Goal: Task Accomplishment & Management: Manage account settings

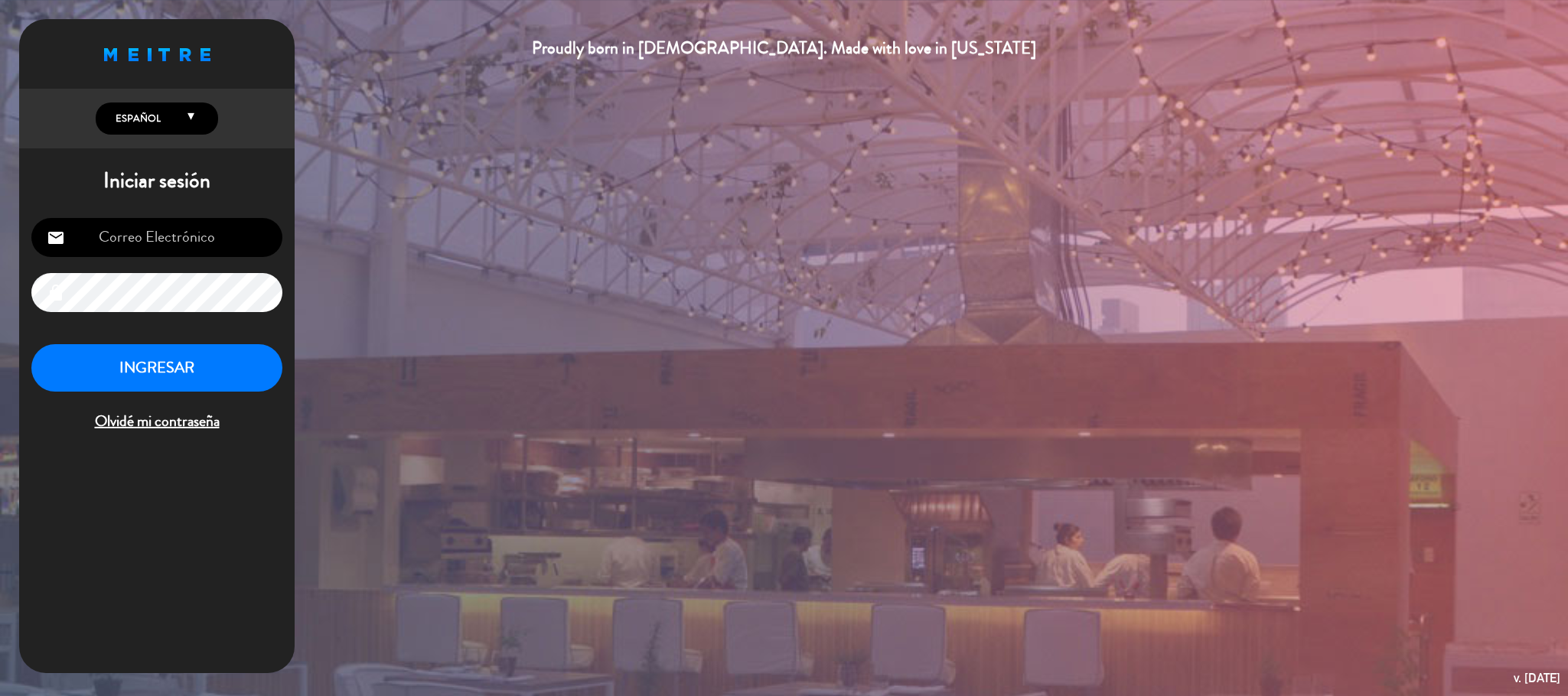
scroll to position [592, 0]
type input "[EMAIL_ADDRESS][DOMAIN_NAME]"
click at [166, 379] on button "INGRESAR" at bounding box center [157, 369] width 251 height 49
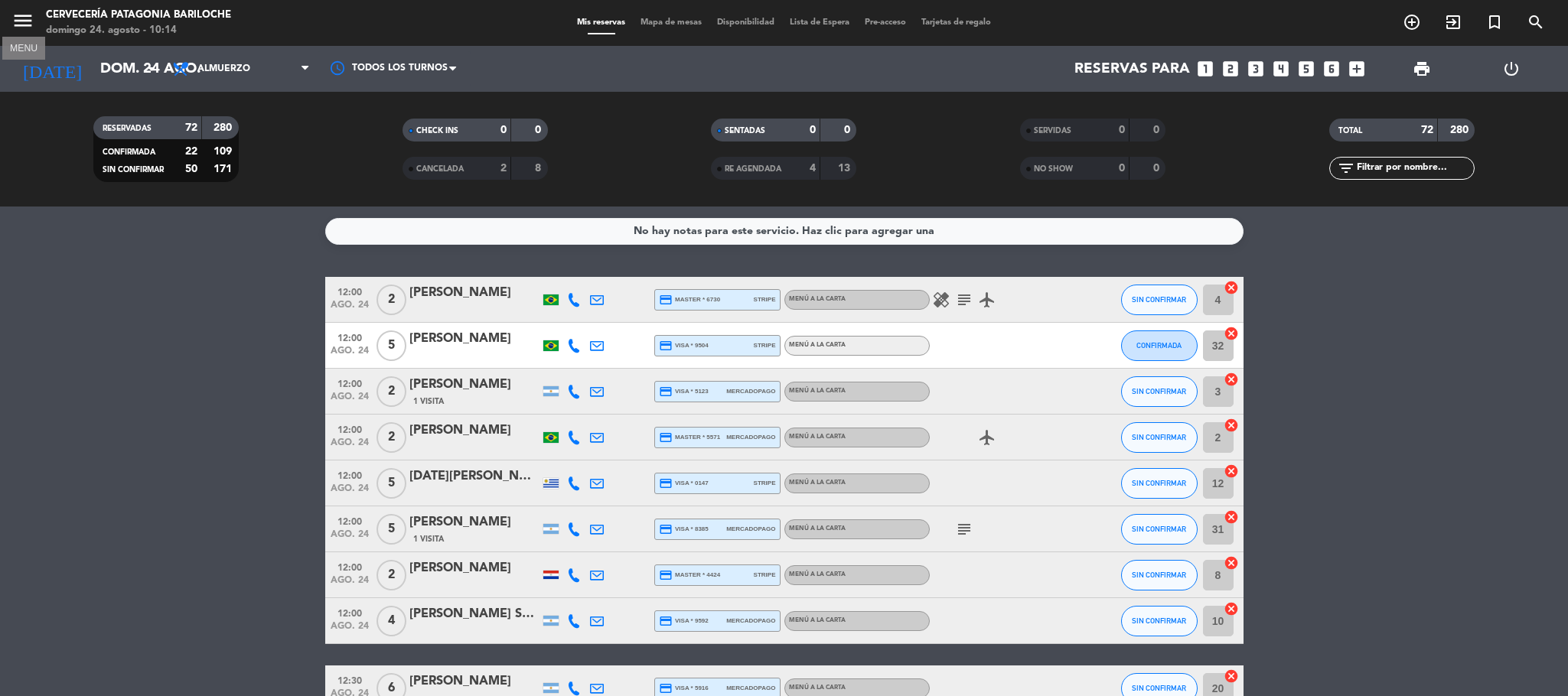
click at [23, 12] on icon "menu" at bounding box center [22, 21] width 23 height 23
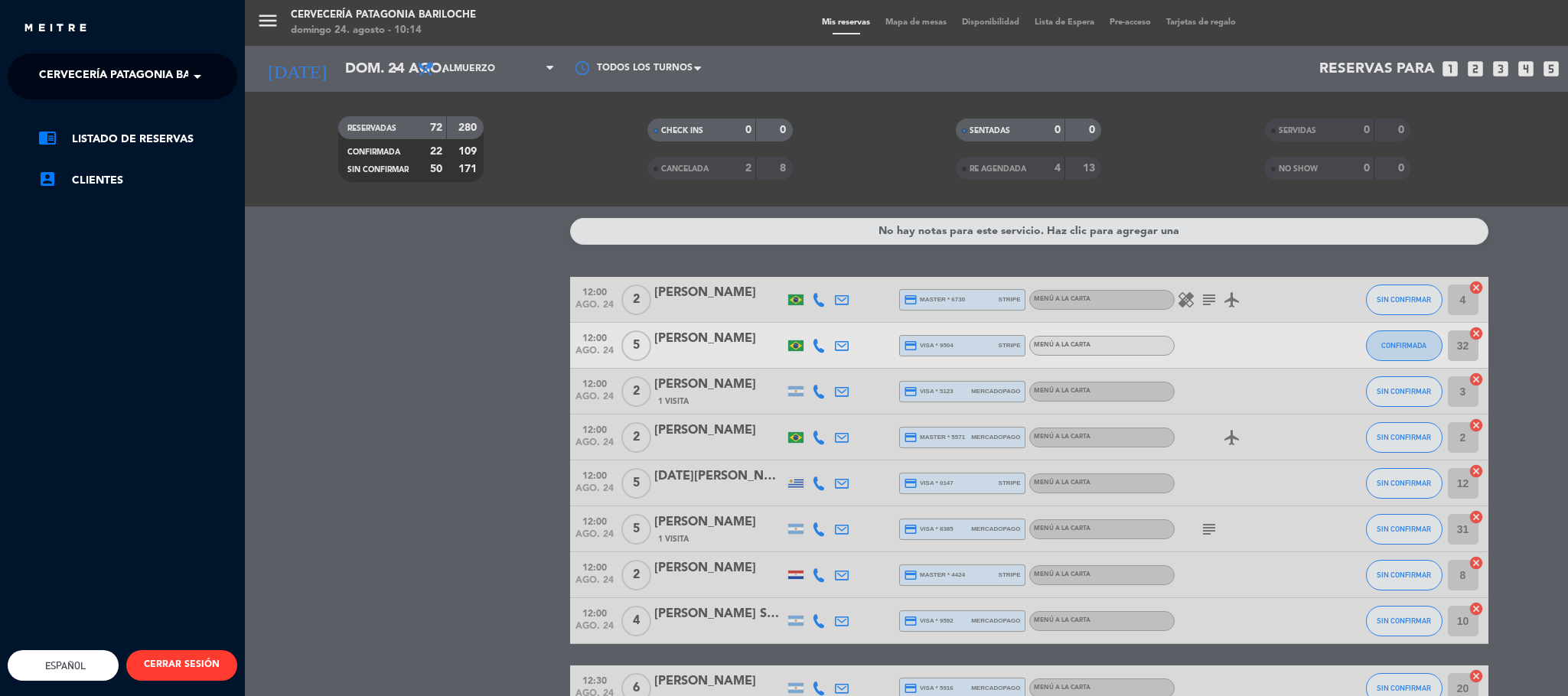
click at [106, 97] on ng-select "× Cervecería Patagonia Bariloche ×" at bounding box center [122, 76] width 229 height 46
click at [103, 81] on span "Cervecería Patagonia Bariloche" at bounding box center [138, 77] width 199 height 32
click at [98, 134] on span "Experiencia Tour Cervecero" at bounding box center [103, 140] width 174 height 18
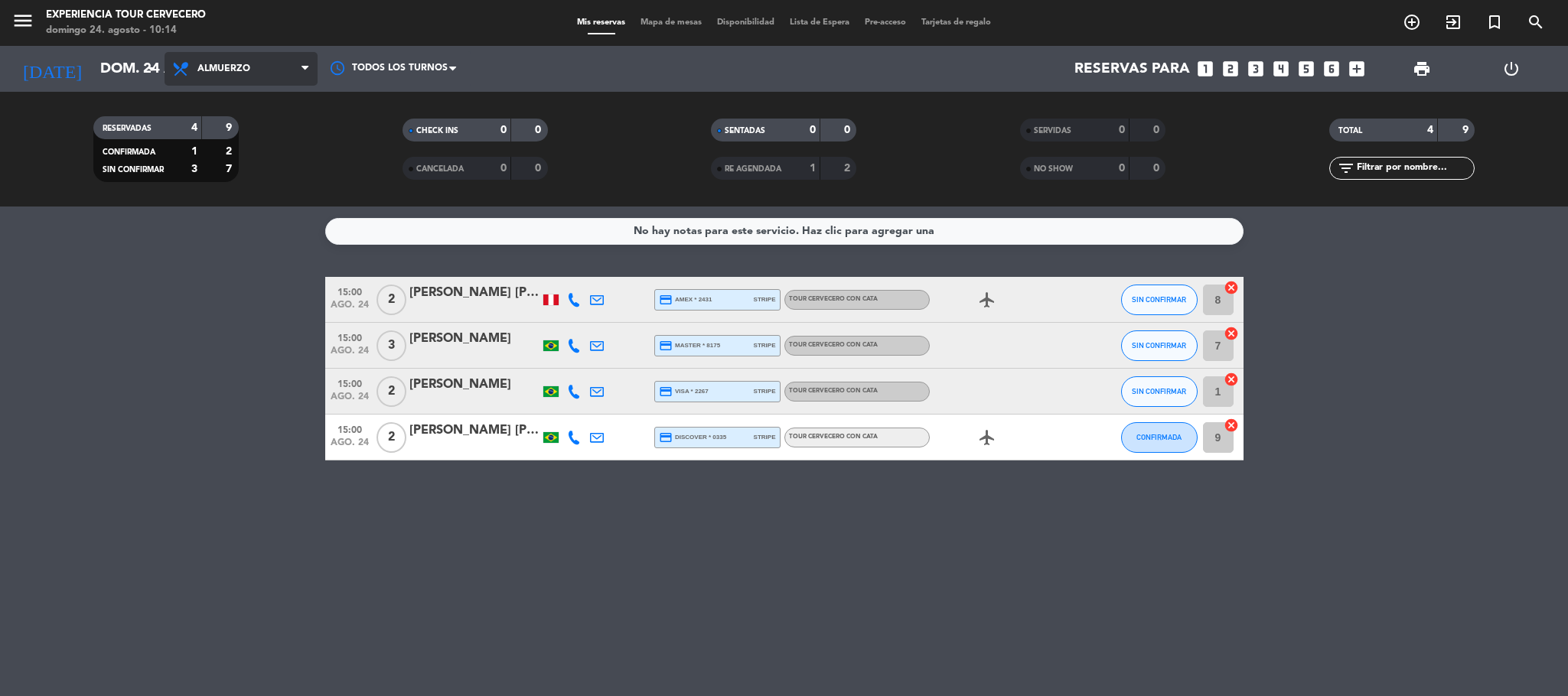
click at [234, 65] on span "Almuerzo" at bounding box center [224, 68] width 52 height 10
click at [239, 104] on div "menu Experiencia Tour [PERSON_NAME] 24. [PERSON_NAME] - 10:14 Mis reservas Mapa…" at bounding box center [784, 103] width 1568 height 207
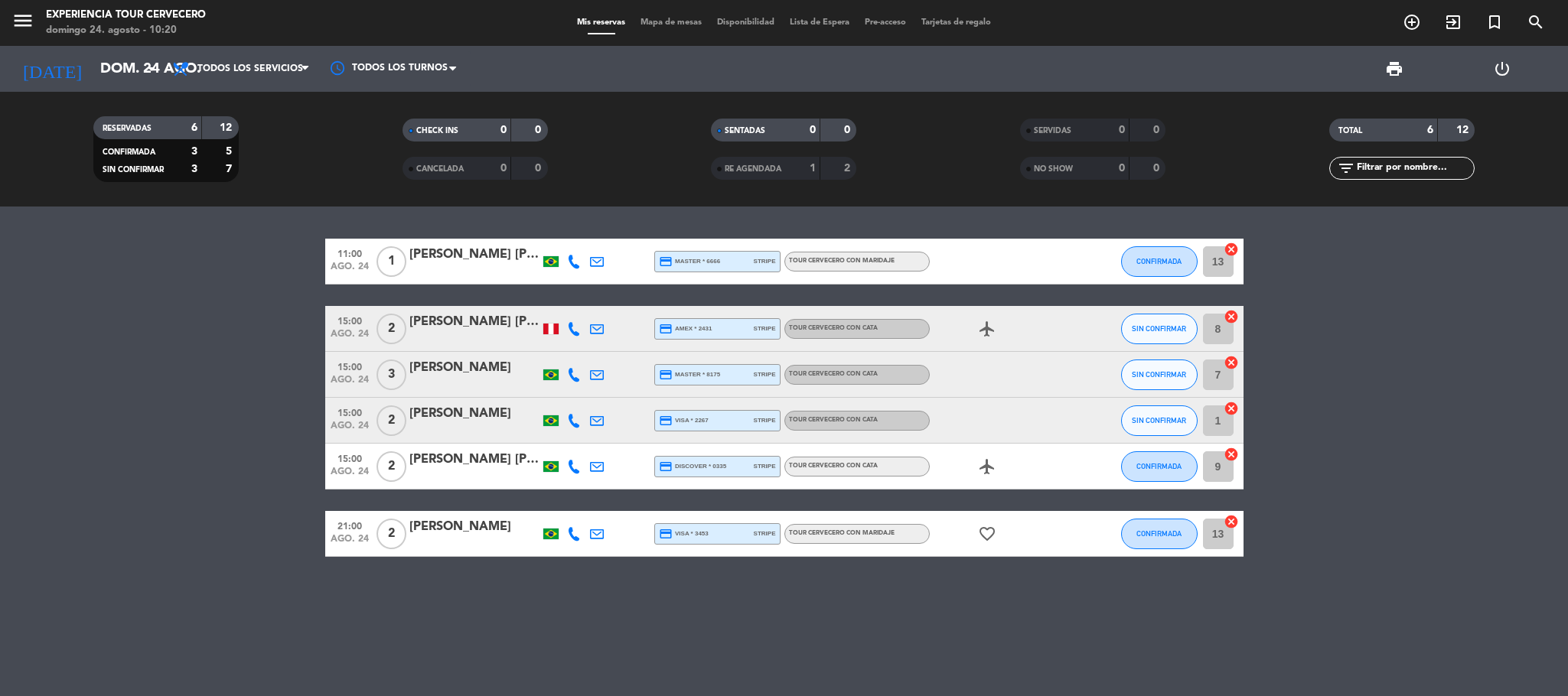
click at [221, 312] on bookings-row "11:00 ago. 24 1 [PERSON_NAME] [PERSON_NAME] credit_card master * 6666 stripe To…" at bounding box center [784, 398] width 1568 height 318
click at [219, 322] on bookings-row "11:00 ago. 24 1 [PERSON_NAME] [PERSON_NAME] credit_card master * 6666 stripe To…" at bounding box center [784, 398] width 1568 height 318
click at [194, 480] on bookings-row "11:00 ago. 24 1 [PERSON_NAME] [PERSON_NAME] credit_card master * 6666 stripe To…" at bounding box center [784, 398] width 1568 height 318
click at [572, 255] on icon at bounding box center [573, 261] width 14 height 14
click at [549, 229] on span "Copiar" at bounding box center [559, 235] width 32 height 16
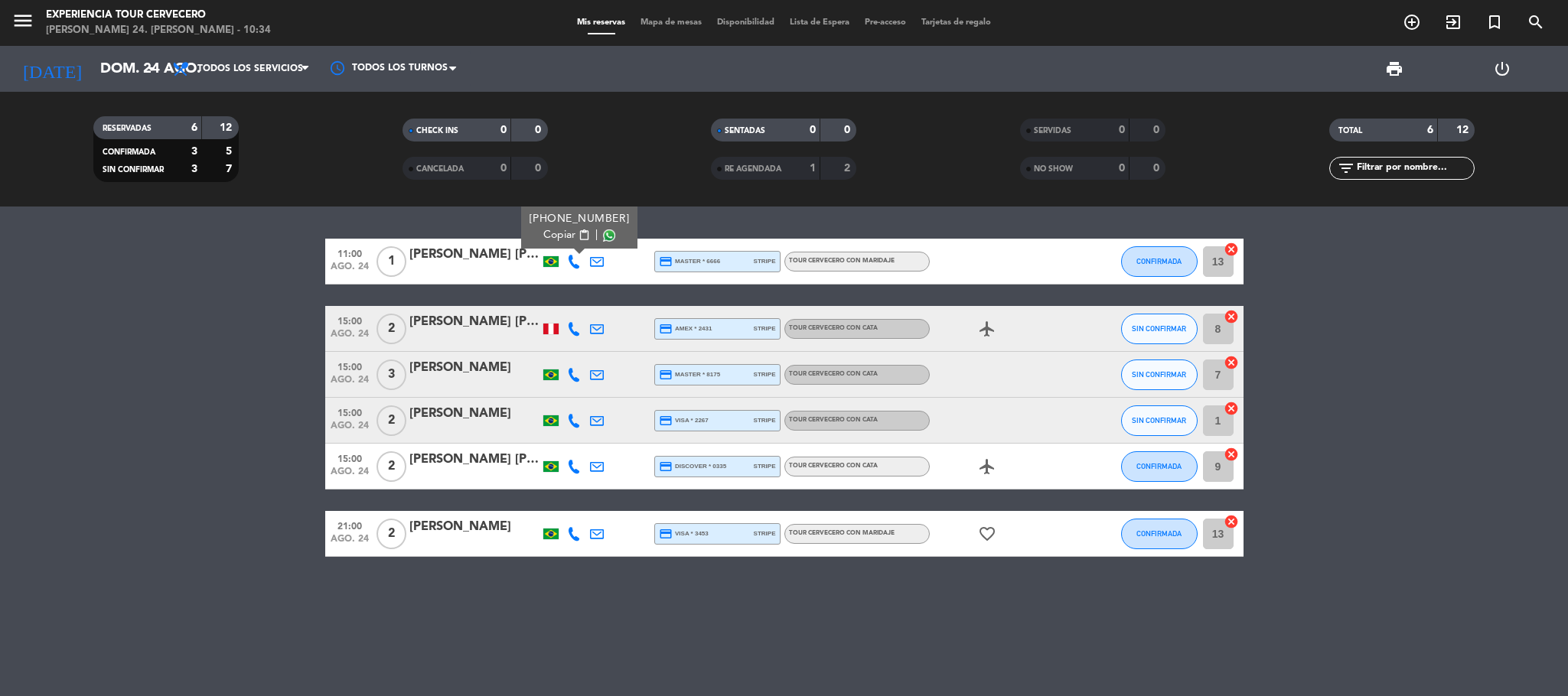
click at [213, 358] on bookings-row "11:00 ago. 24 1 [PERSON_NAME] [PERSON_NAME] [PHONE_NUMBER] Copiar content_paste…" at bounding box center [784, 398] width 1568 height 318
